Goal: Find specific page/section: Find specific page/section

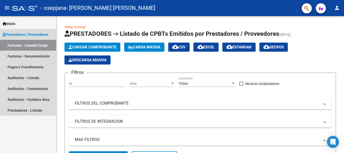
click at [44, 47] on link "Facturas - Listado/Carga" at bounding box center [28, 45] width 56 height 11
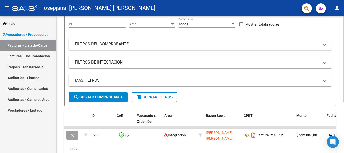
scroll to position [82, 0]
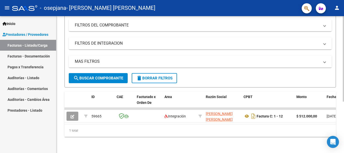
click at [344, 141] on div at bounding box center [343, 110] width 1 height 85
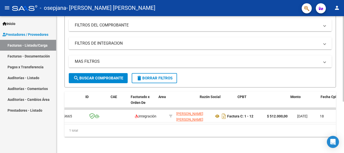
scroll to position [0, 0]
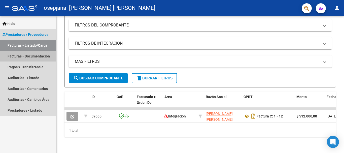
click at [47, 55] on link "Facturas - Documentación" at bounding box center [28, 56] width 56 height 11
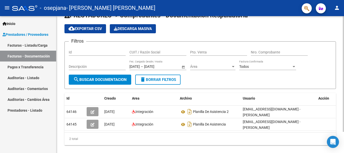
scroll to position [25, 0]
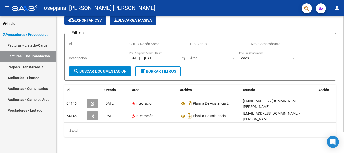
click at [344, 153] on html "menu - osepjana - [PERSON_NAME] [PERSON_NAME] person Inicio Instructivos Contac…" at bounding box center [172, 76] width 344 height 153
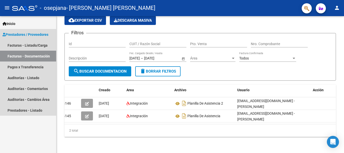
click at [45, 59] on link "Facturas - Documentación" at bounding box center [28, 56] width 56 height 11
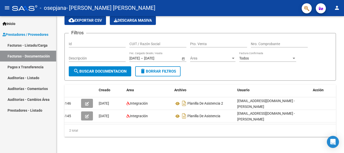
click at [36, 68] on link "Pagos x Transferencia" at bounding box center [28, 66] width 56 height 11
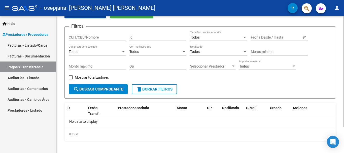
scroll to position [32, 0]
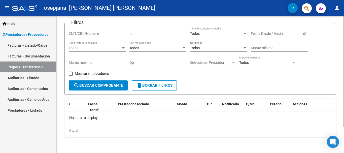
click at [344, 93] on div at bounding box center [343, 97] width 1 height 111
click at [83, 34] on input "CUIT/CBU/Nombre" at bounding box center [97, 33] width 57 height 4
click at [85, 47] on div "Todos" at bounding box center [95, 48] width 52 height 4
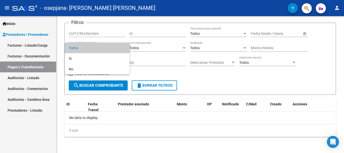
click at [162, 44] on div at bounding box center [172, 76] width 344 height 153
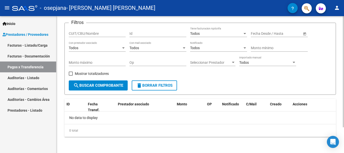
click at [222, 50] on div "Todos Notificado" at bounding box center [218, 47] width 57 height 10
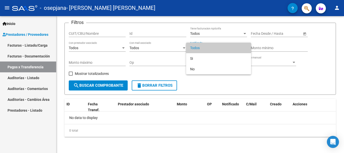
click at [34, 110] on div at bounding box center [172, 76] width 344 height 153
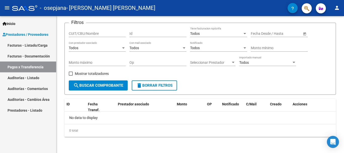
click at [46, 45] on link "Facturas - Listado/Carga" at bounding box center [28, 45] width 56 height 11
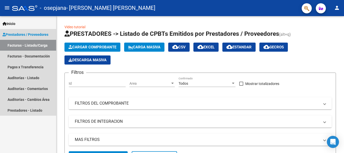
click at [42, 35] on span "Prestadores / Proveedores" at bounding box center [26, 35] width 46 height 6
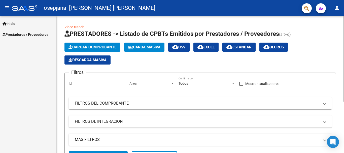
scroll to position [82, 0]
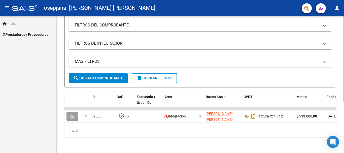
click at [344, 136] on div at bounding box center [343, 110] width 1 height 85
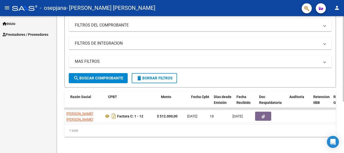
scroll to position [0, 98]
